Goal: Information Seeking & Learning: Learn about a topic

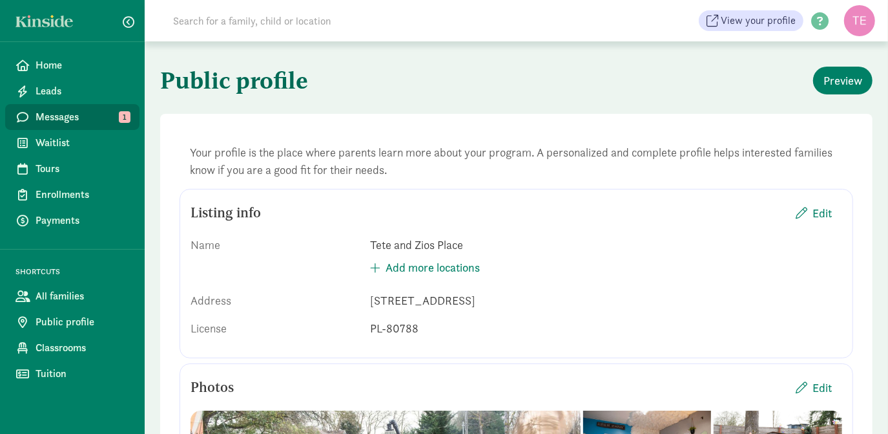
click at [74, 119] on span "Messages" at bounding box center [83, 117] width 94 height 16
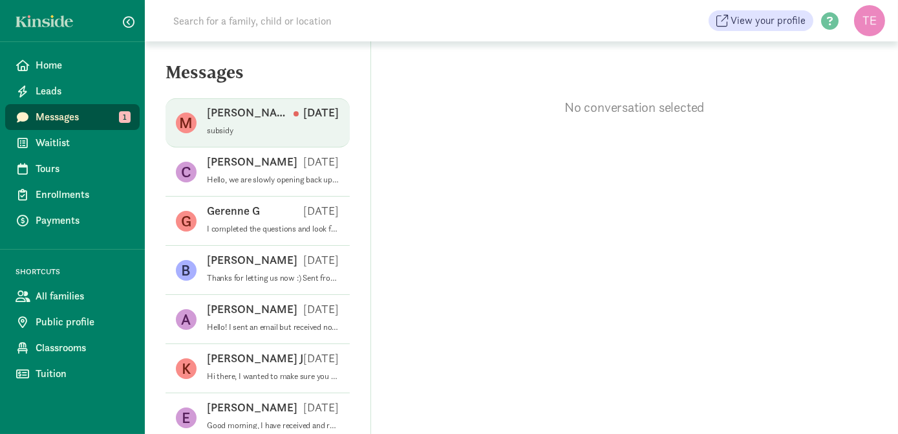
click at [273, 126] on p "subsidy" at bounding box center [273, 130] width 132 height 10
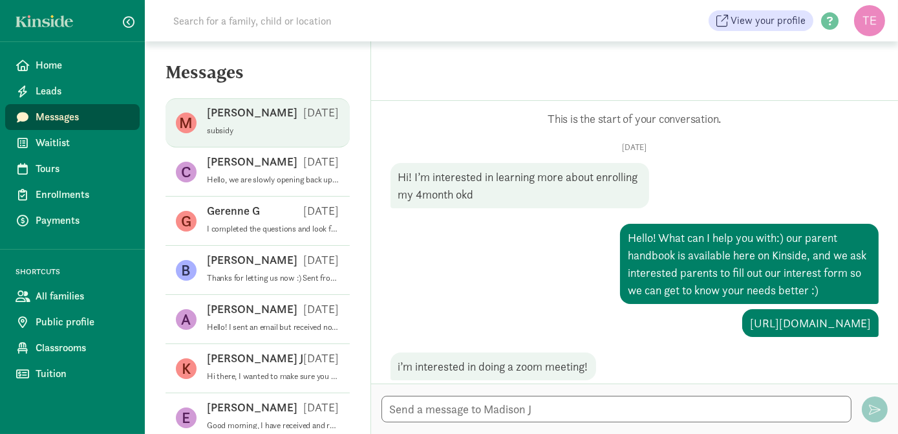
scroll to position [567, 0]
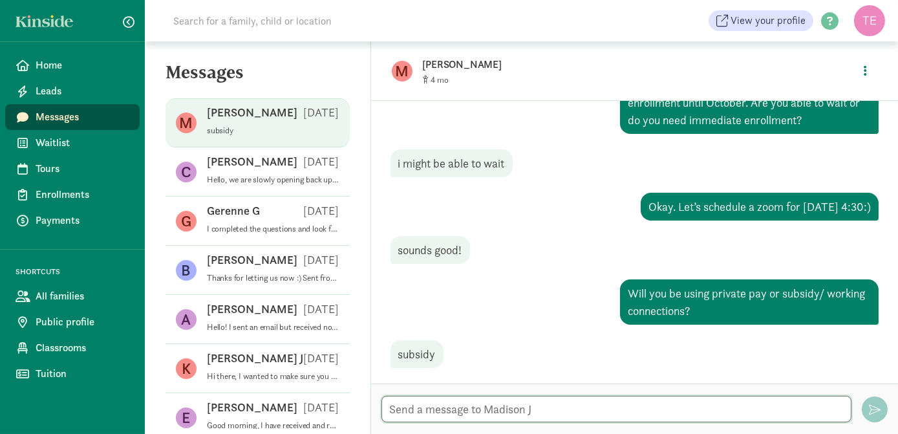
click at [553, 404] on textarea at bounding box center [616, 408] width 470 height 26
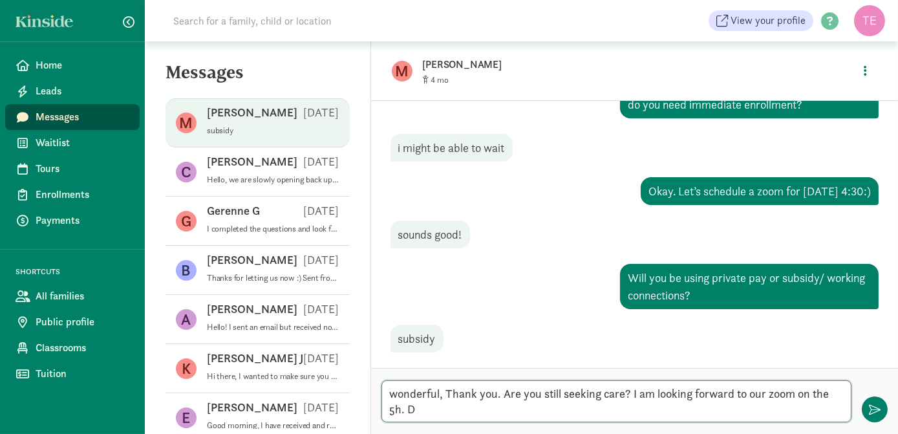
scroll to position [0, 0]
type textarea "wonderful, Thank you. Are you still seeking care? I am looking forward to our z…"
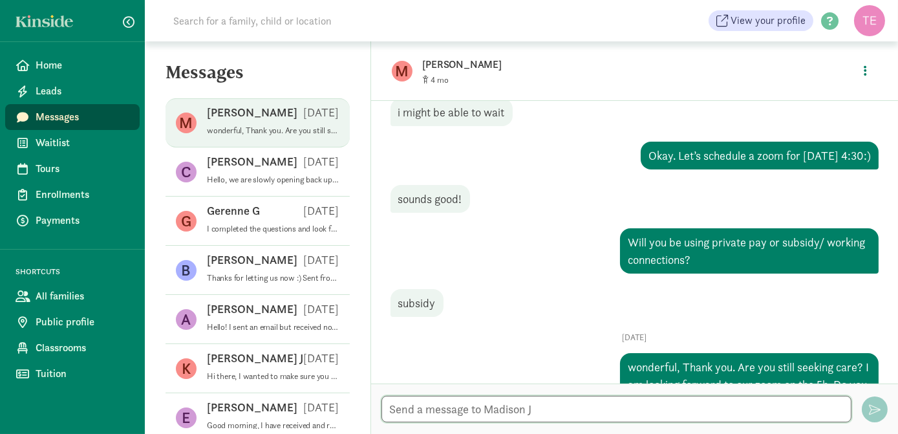
scroll to position [684, 0]
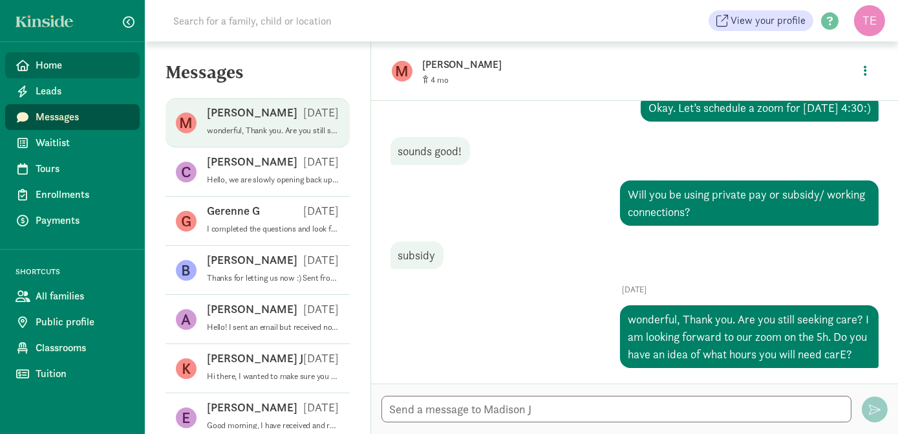
click at [65, 71] on span "Home" at bounding box center [83, 66] width 94 height 16
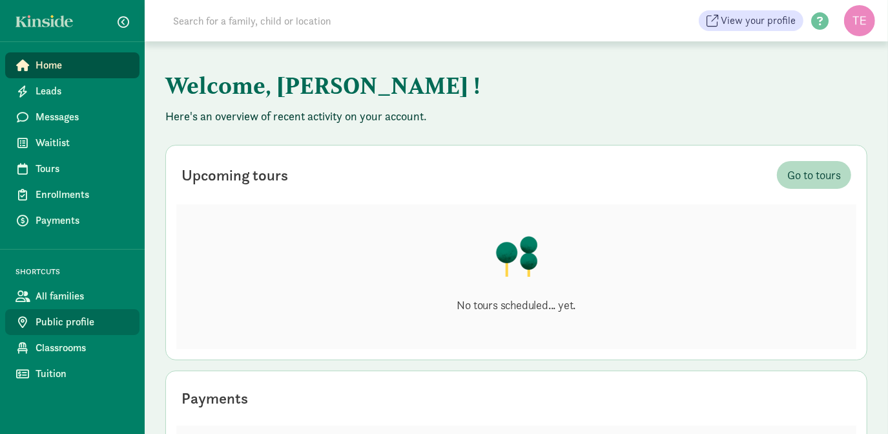
click at [68, 316] on span "Public profile" at bounding box center [83, 322] width 94 height 16
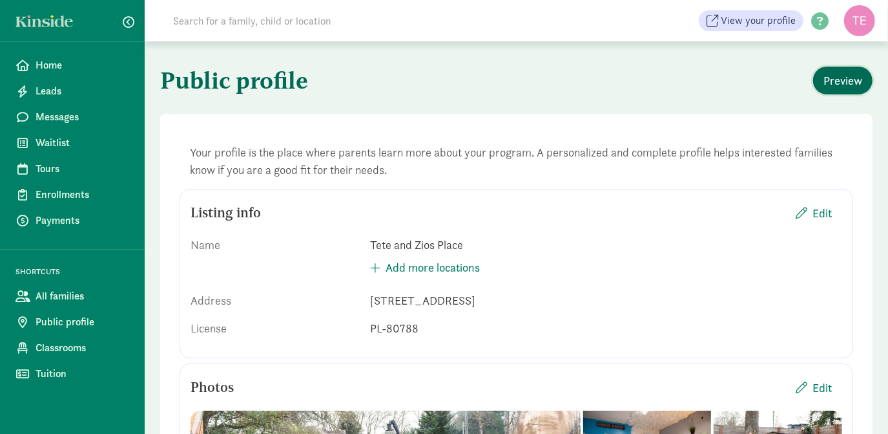
click at [847, 79] on span "Preview" at bounding box center [843, 80] width 39 height 17
click at [53, 345] on span "Classrooms" at bounding box center [83, 348] width 94 height 16
click at [91, 348] on span "Classrooms" at bounding box center [83, 348] width 94 height 16
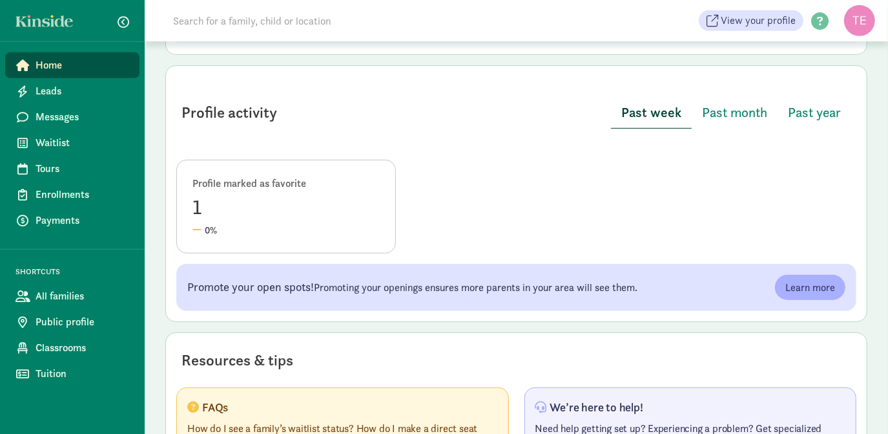
scroll to position [501, 0]
click at [52, 375] on span "Tuition" at bounding box center [83, 374] width 94 height 16
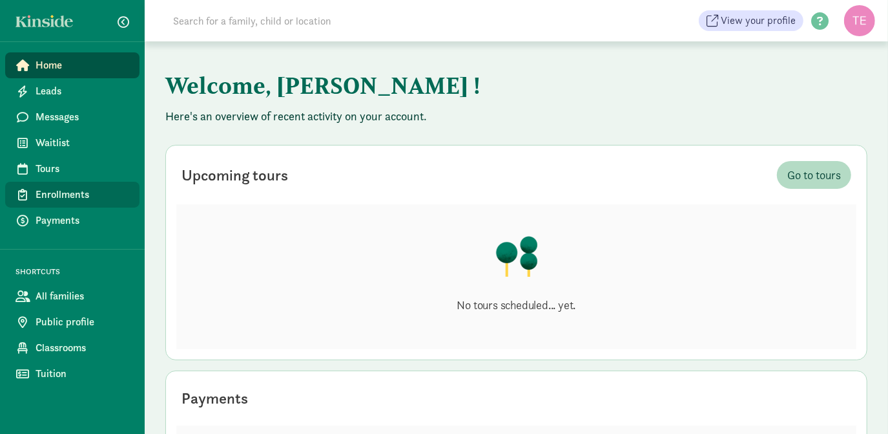
click at [73, 187] on span "Enrollments" at bounding box center [83, 195] width 94 height 16
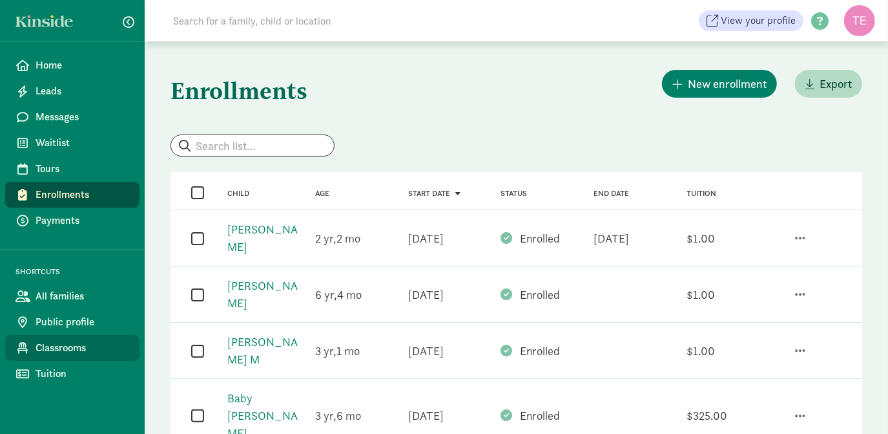
click at [59, 348] on span "Classrooms" at bounding box center [83, 348] width 94 height 16
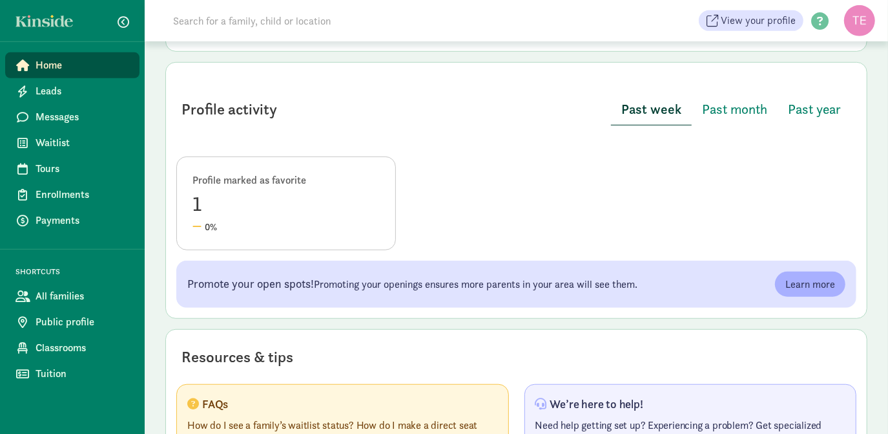
scroll to position [589, 0]
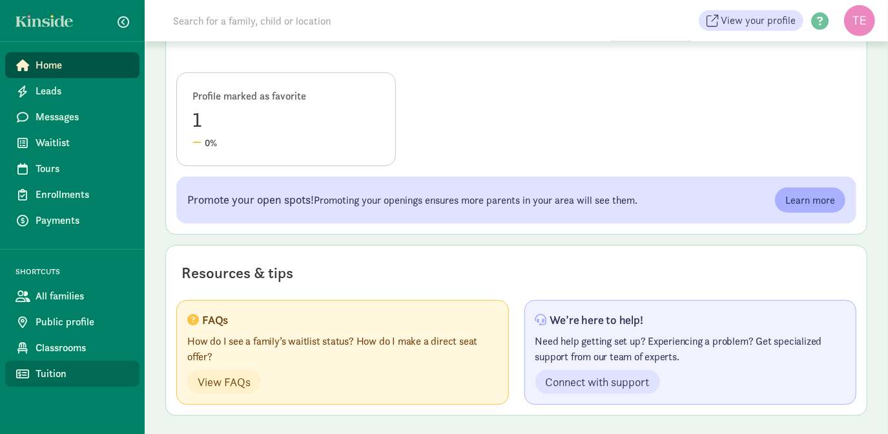
click at [61, 370] on span "Tuition" at bounding box center [83, 374] width 94 height 16
